Goal: Transaction & Acquisition: Download file/media

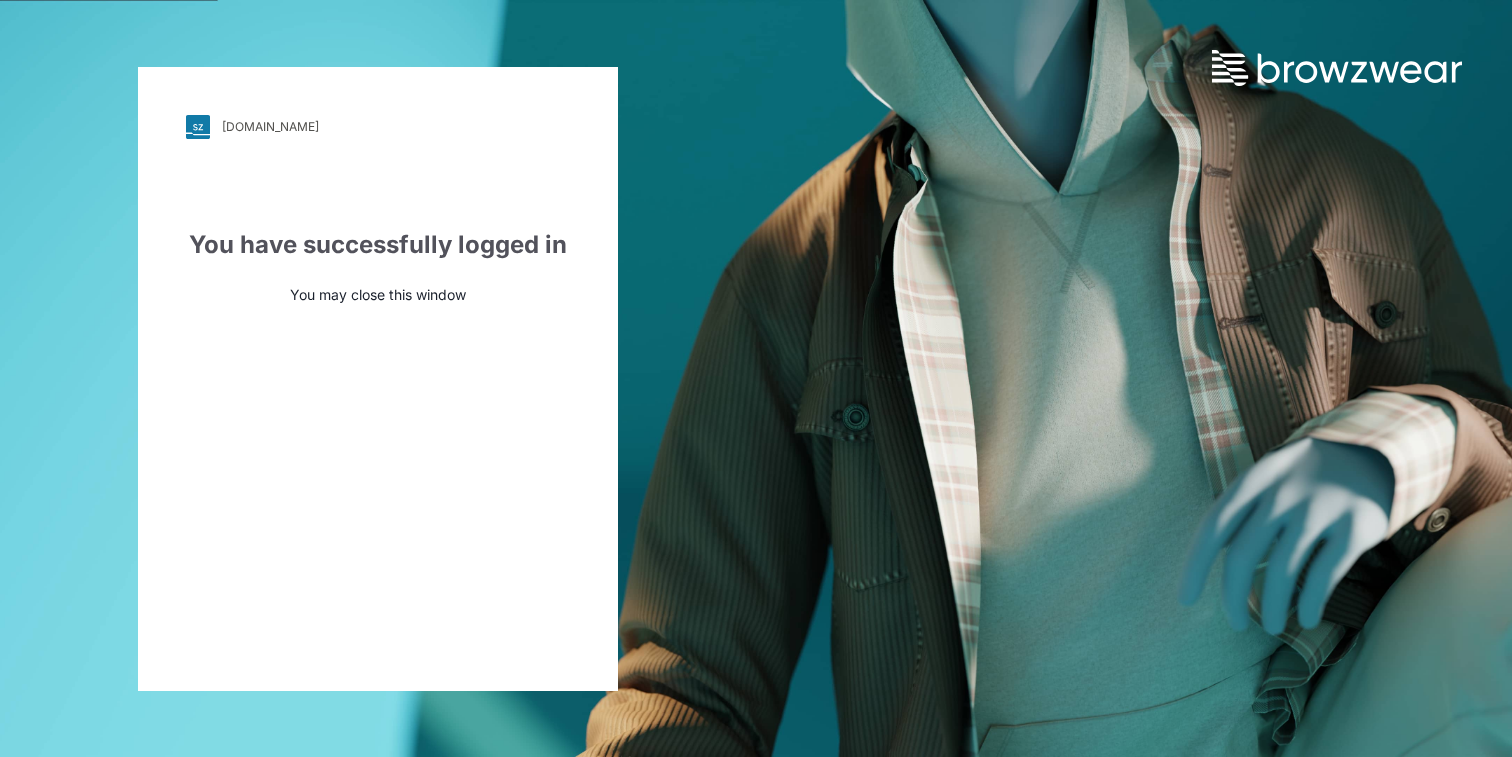
click at [251, 126] on div "npg.stylezone.com" at bounding box center [270, 126] width 97 height 15
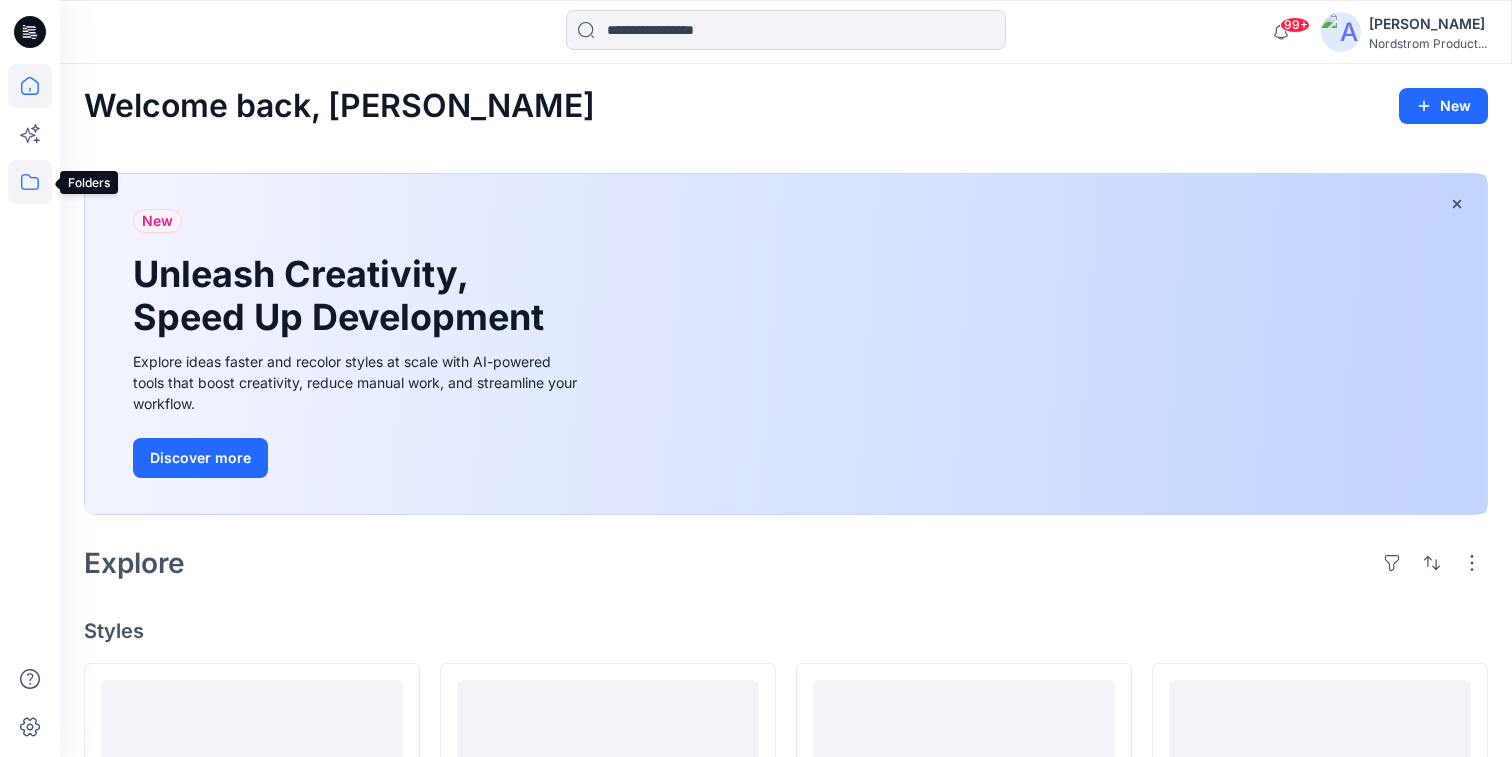
click at [30, 183] on icon at bounding box center [30, 182] width 44 height 44
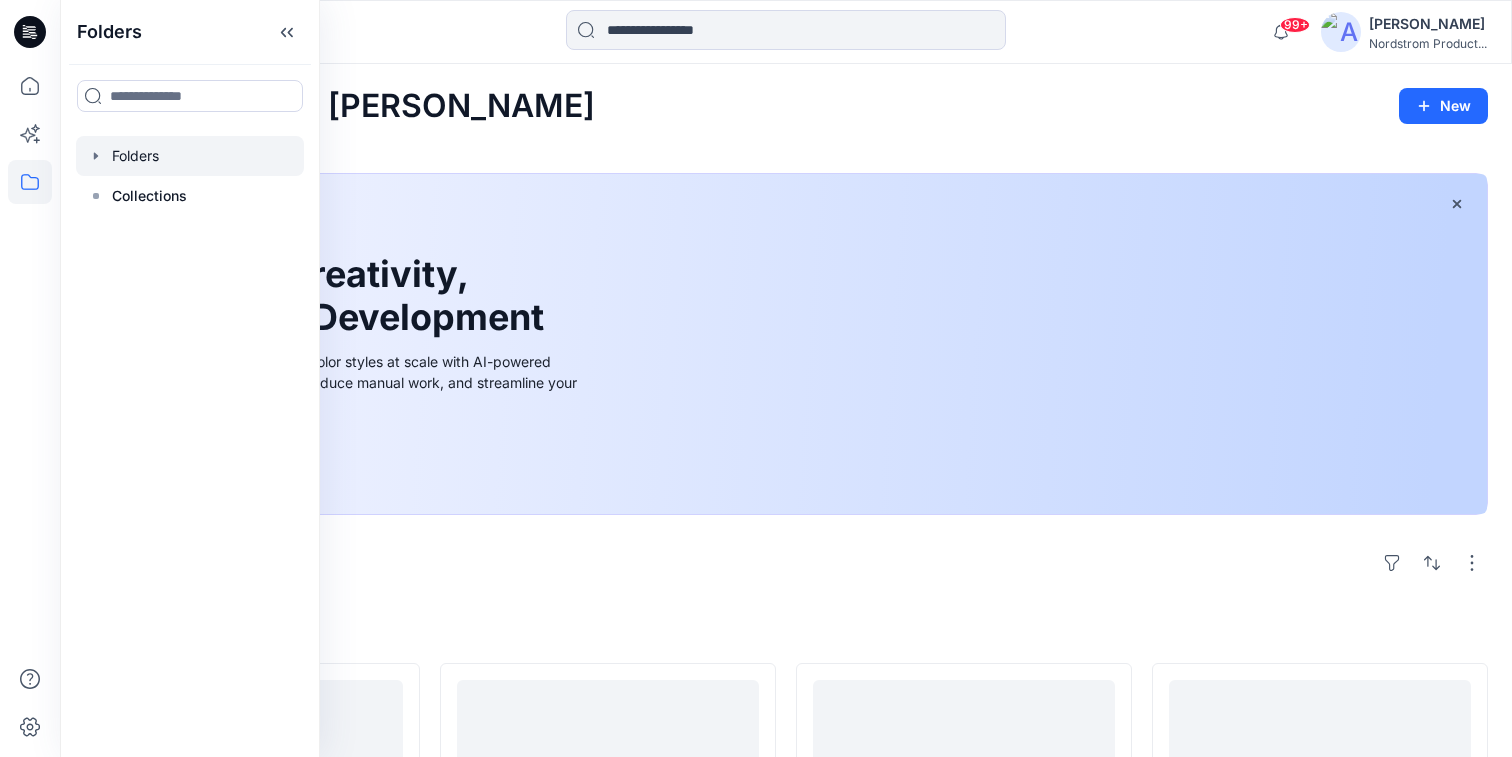
click at [135, 153] on div at bounding box center [190, 156] width 228 height 40
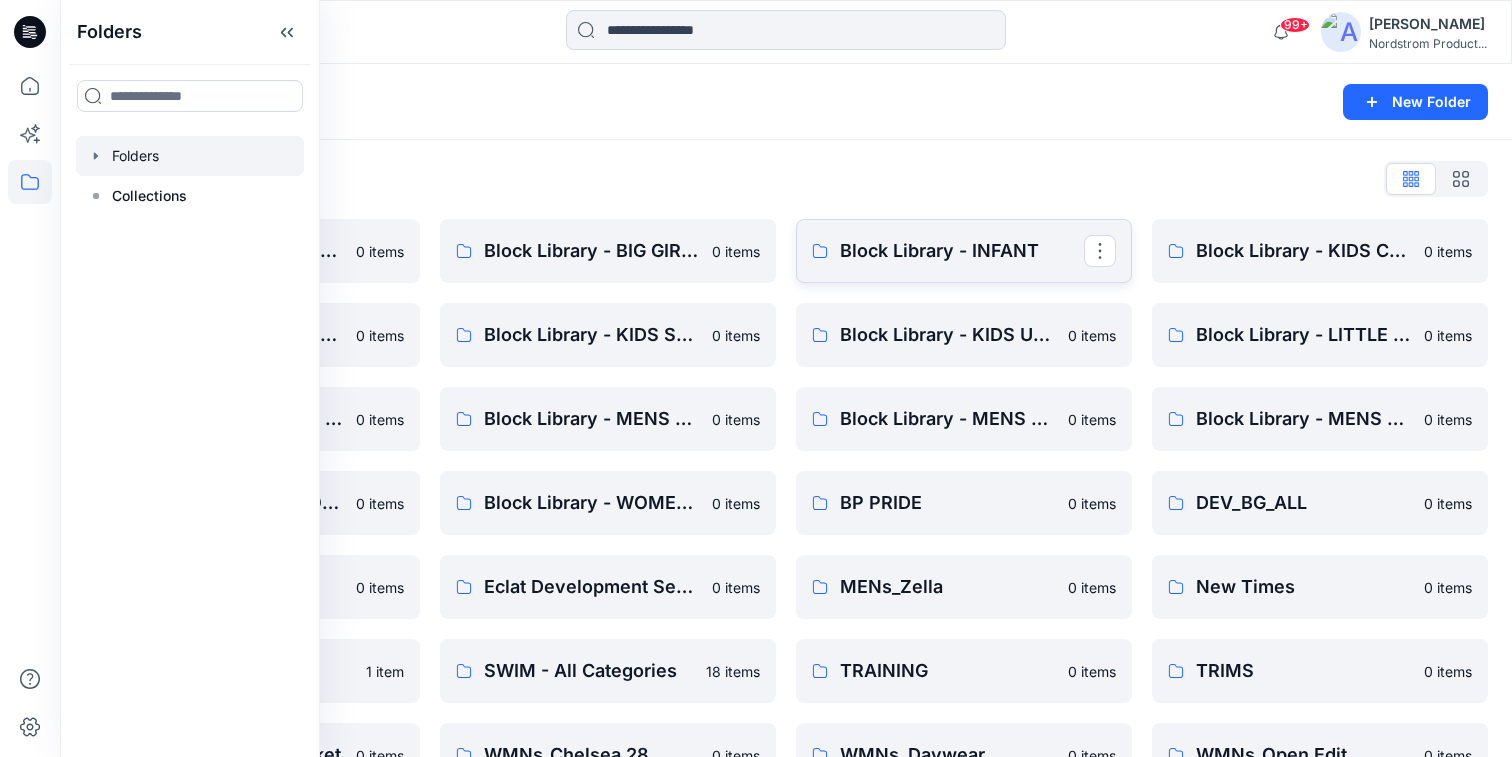
click at [934, 249] on p "Block Library - INFANT" at bounding box center [962, 251] width 244 height 28
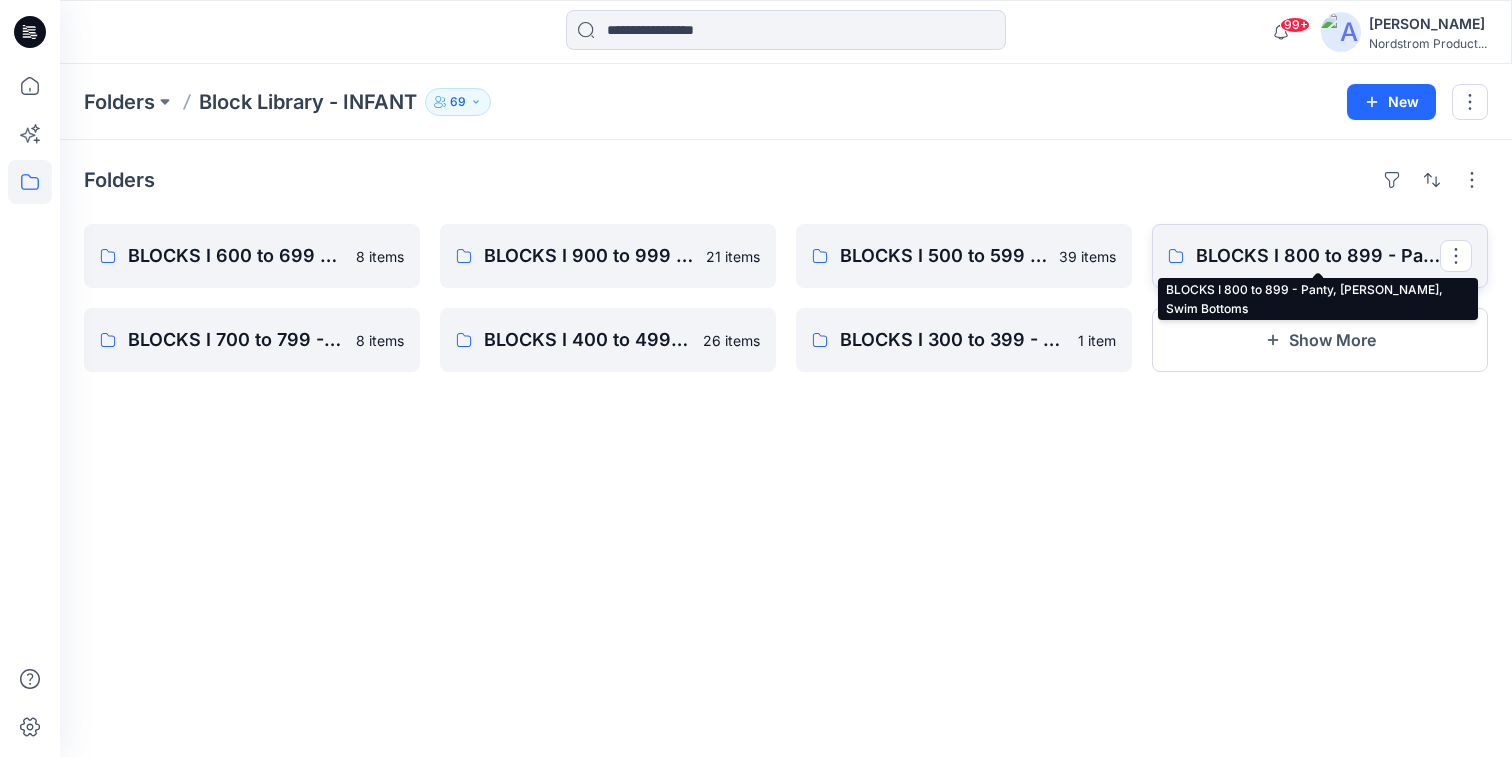
click at [1273, 256] on p "BLOCKS I 800 to 899 - Panty, [PERSON_NAME], Swim Bottoms" at bounding box center [1318, 256] width 244 height 28
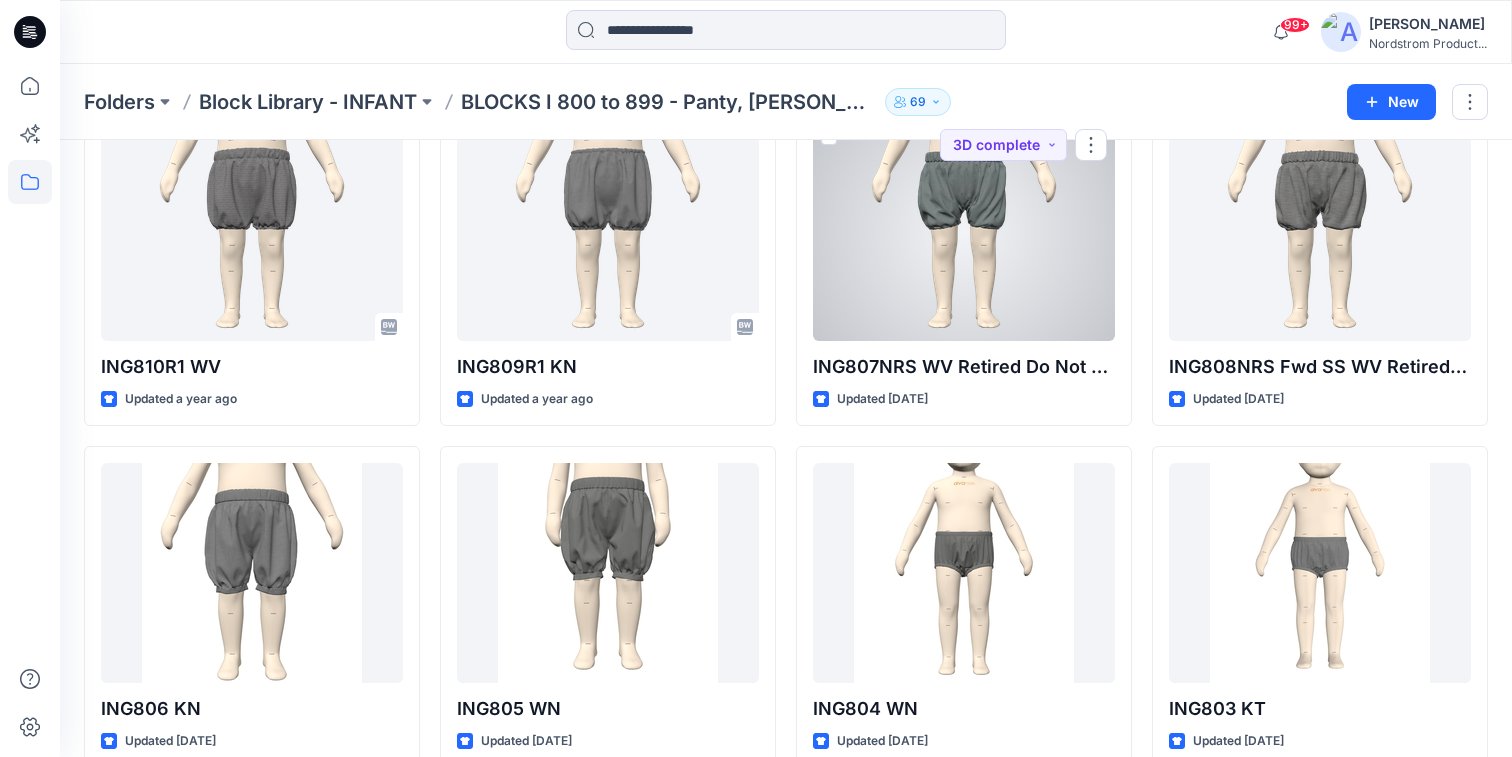
scroll to position [499, 0]
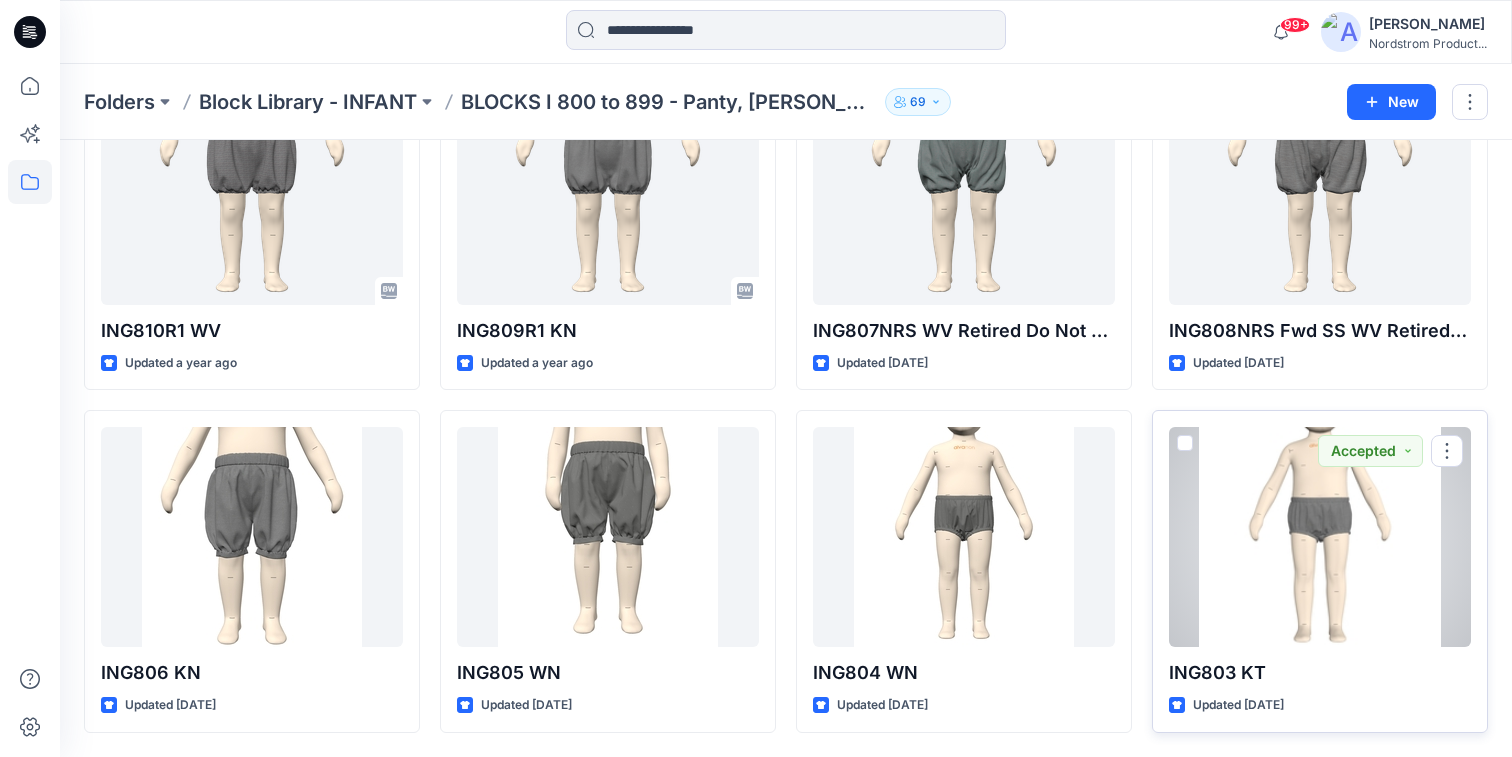
click at [1324, 533] on div at bounding box center [1320, 537] width 302 height 220
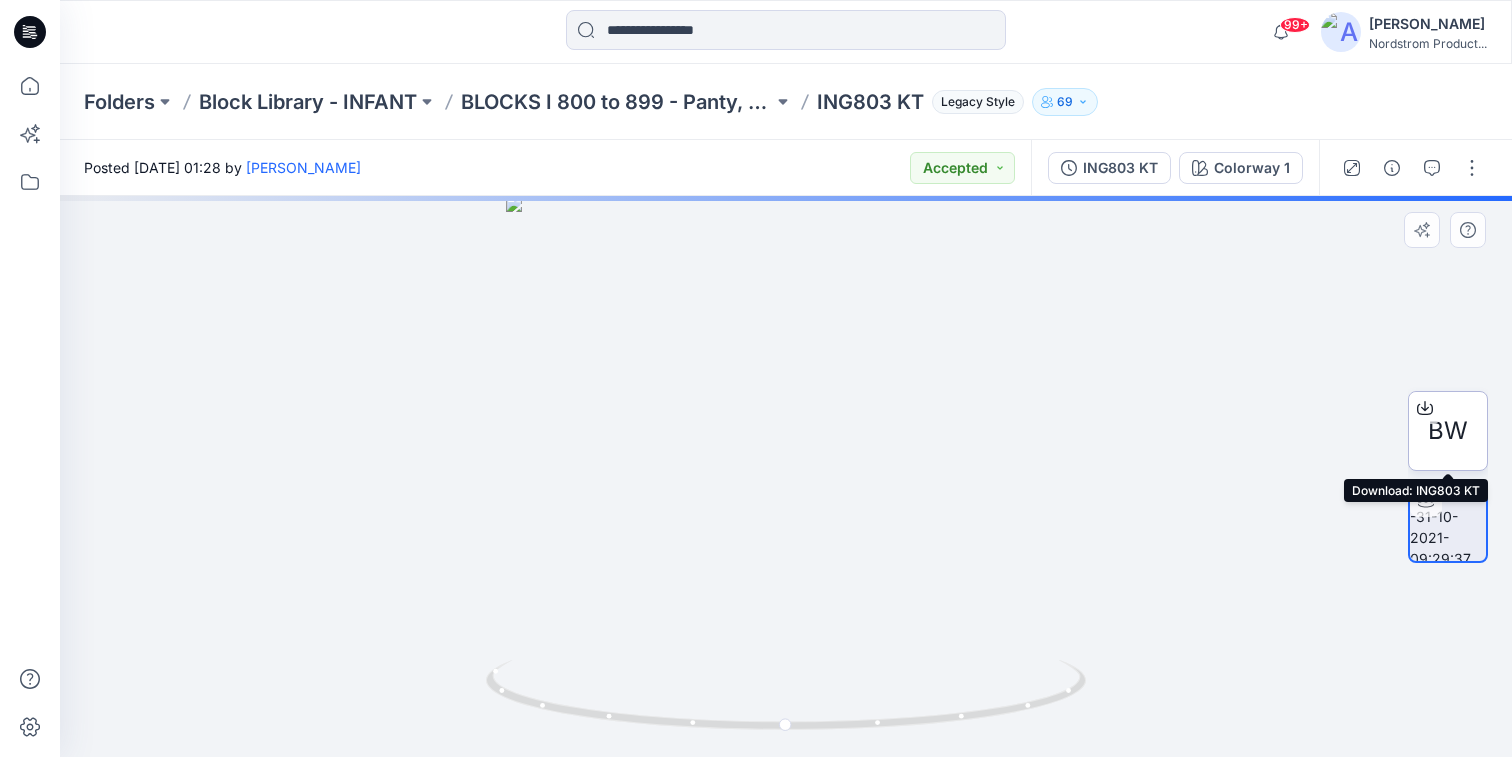
click at [1455, 428] on span "BW" at bounding box center [1448, 431] width 40 height 36
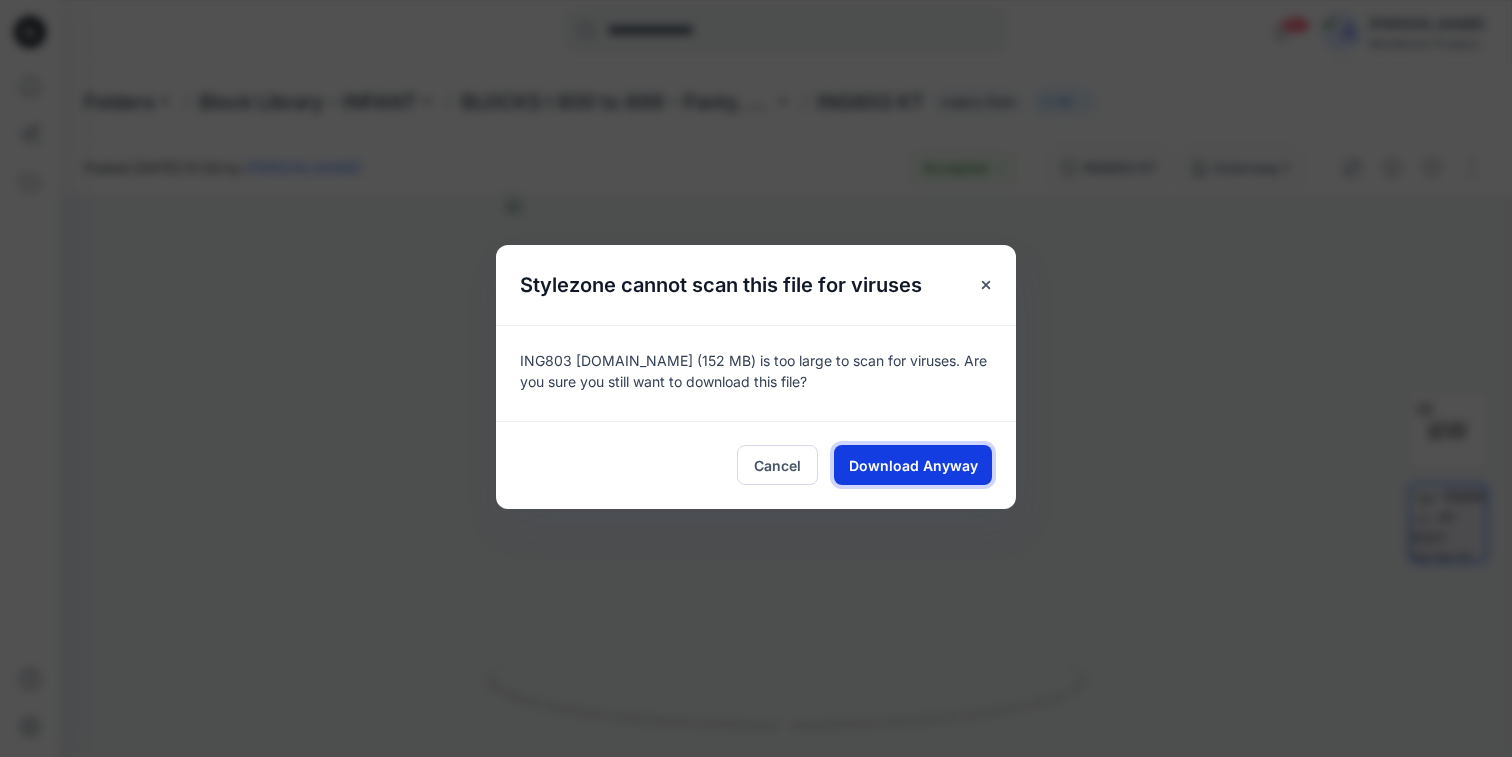
click at [930, 465] on span "Download Anyway" at bounding box center [913, 465] width 129 height 21
